Goal: Information Seeking & Learning: Learn about a topic

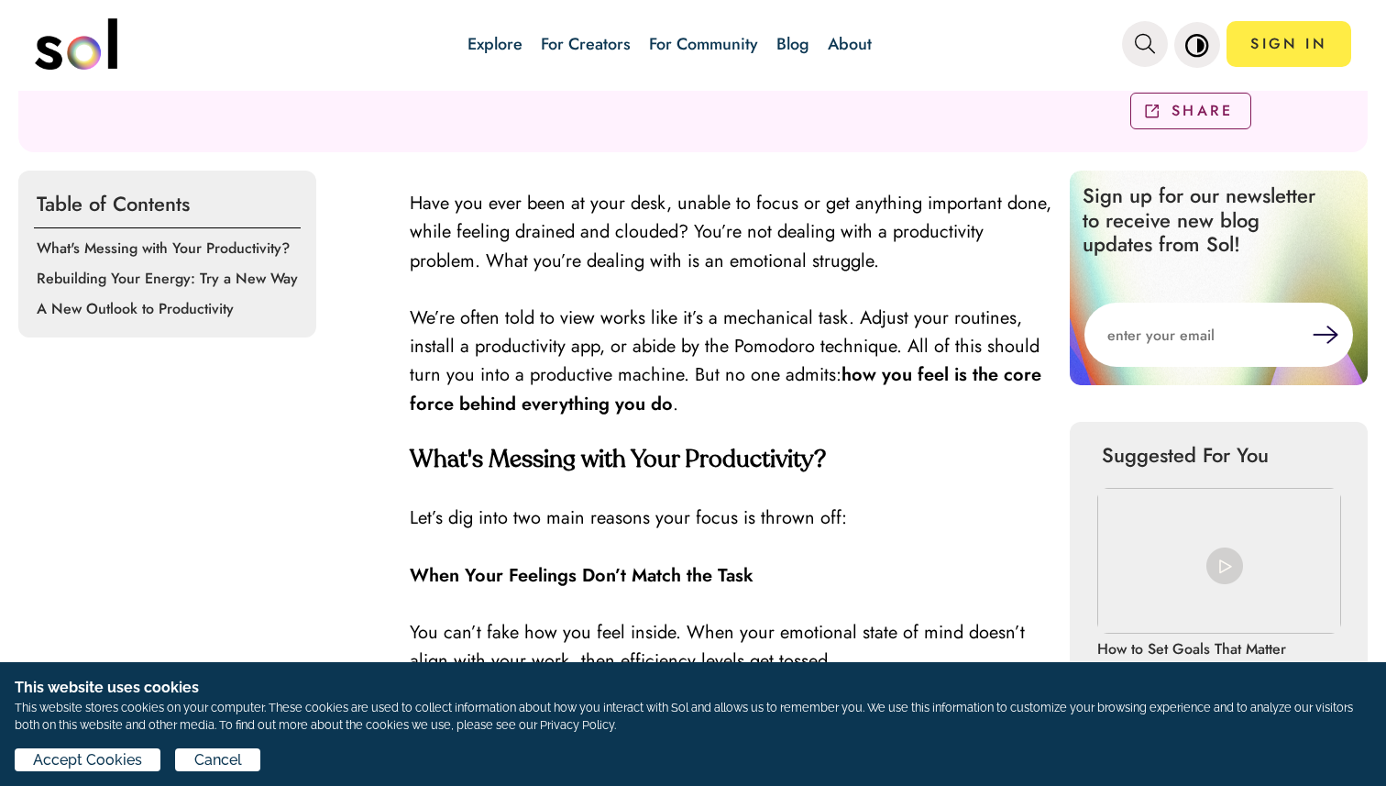
scroll to position [409, 0]
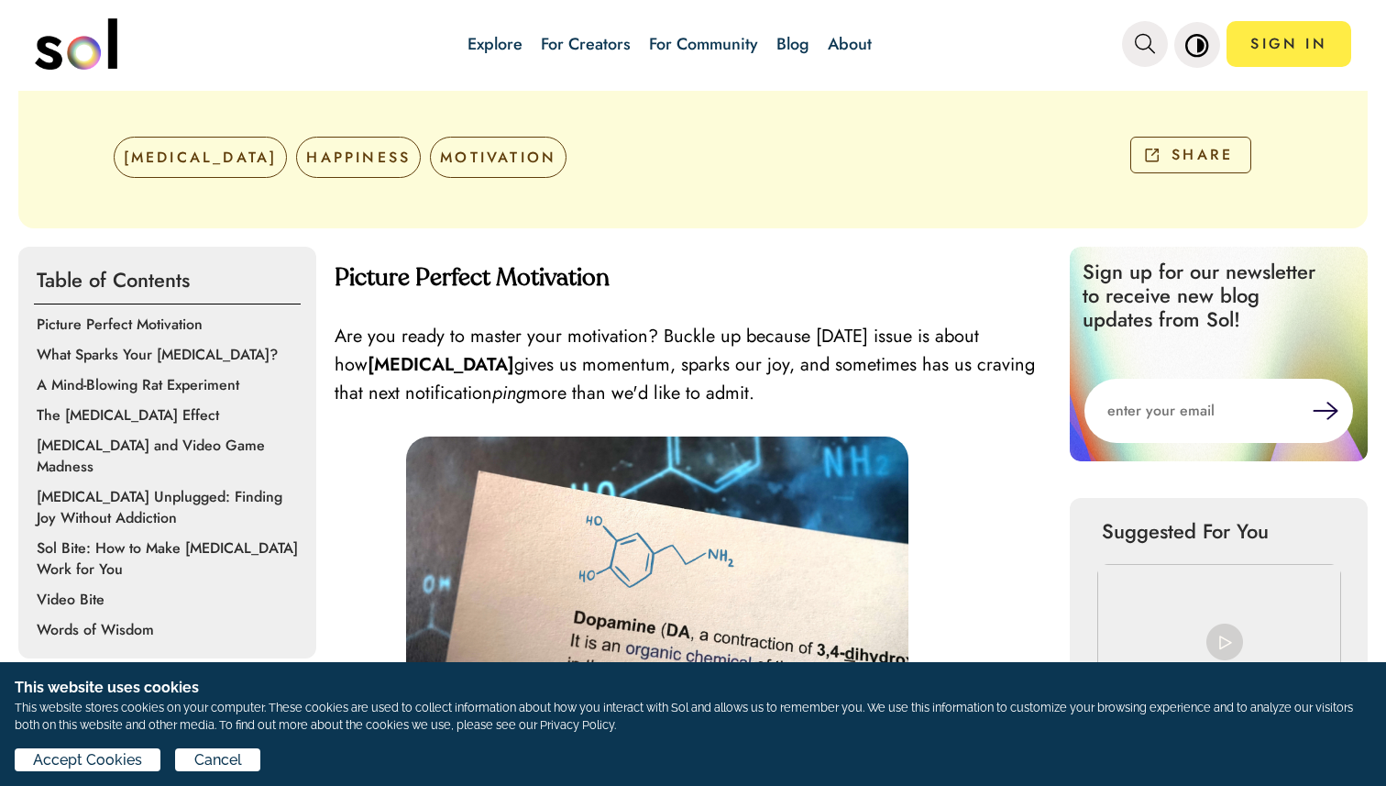
scroll to position [398, 0]
